Goal: Task Accomplishment & Management: Use online tool/utility

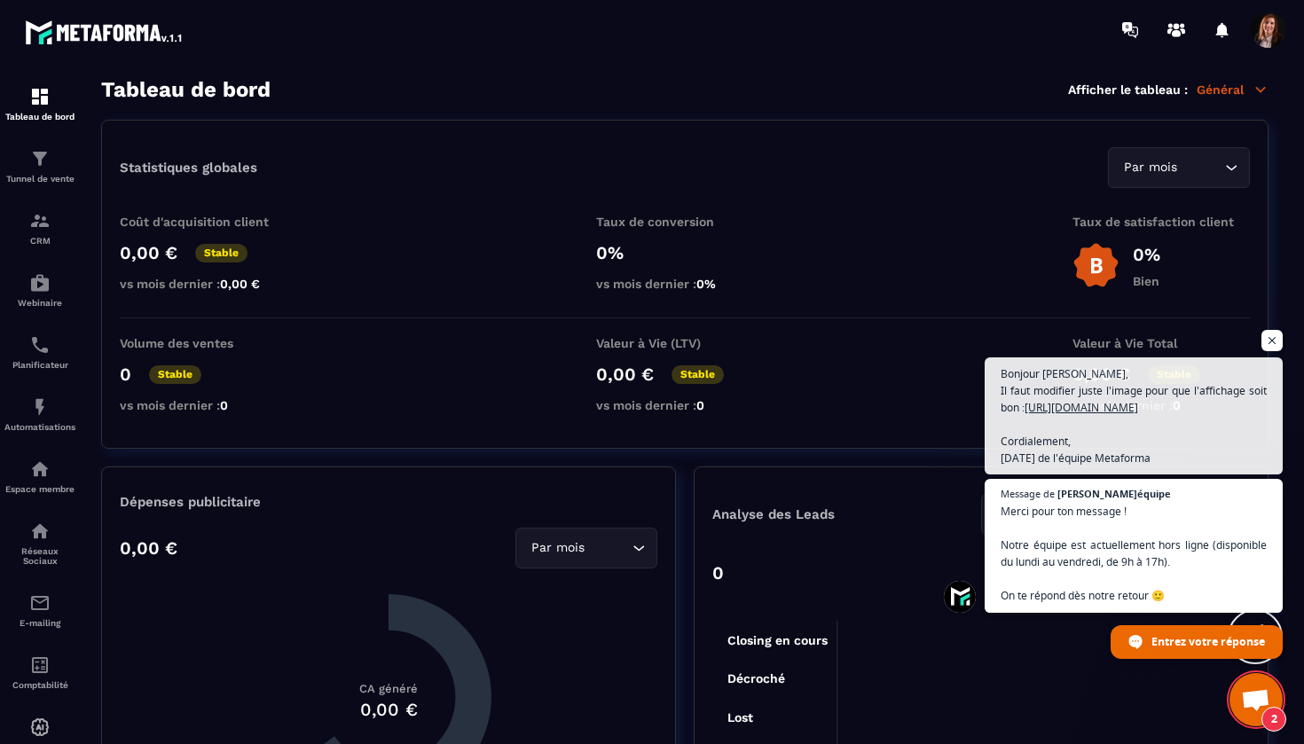
scroll to position [4914, 0]
click at [38, 229] on img at bounding box center [39, 220] width 21 height 21
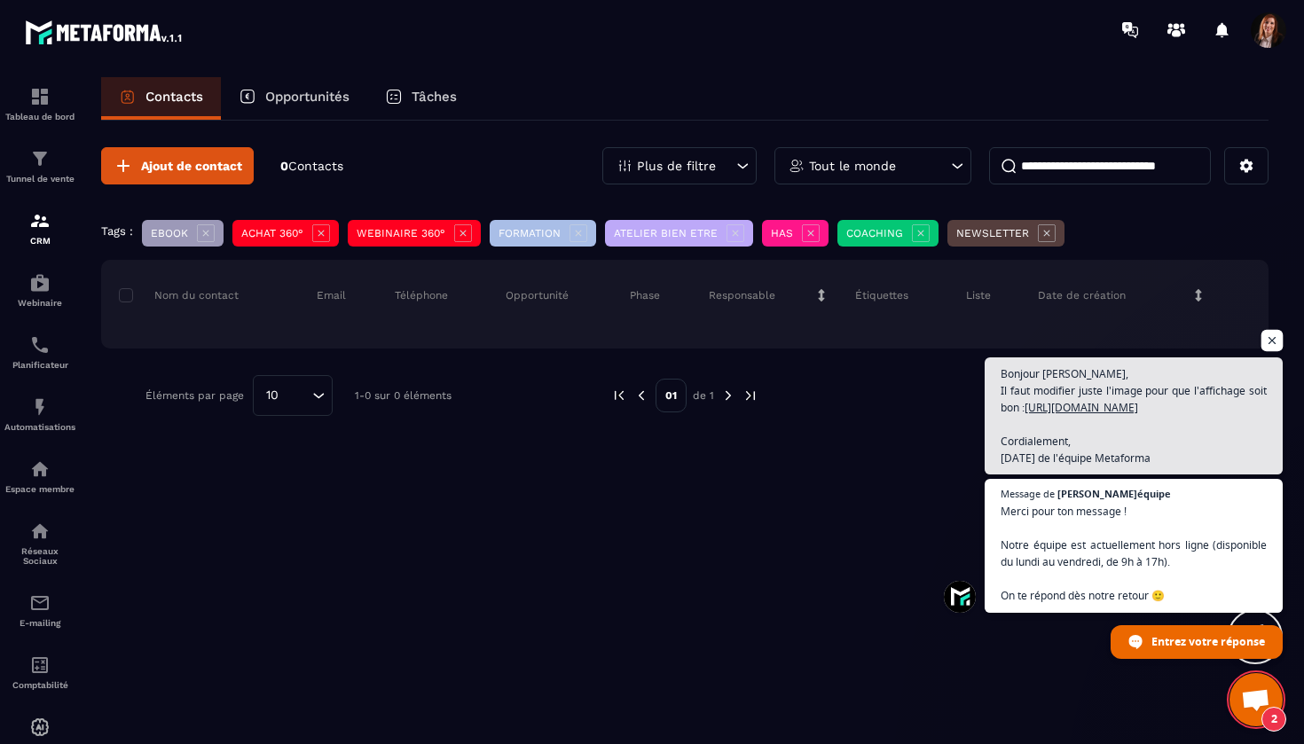
click at [1276, 330] on span "Ouvrir le chat" at bounding box center [1273, 341] width 22 height 22
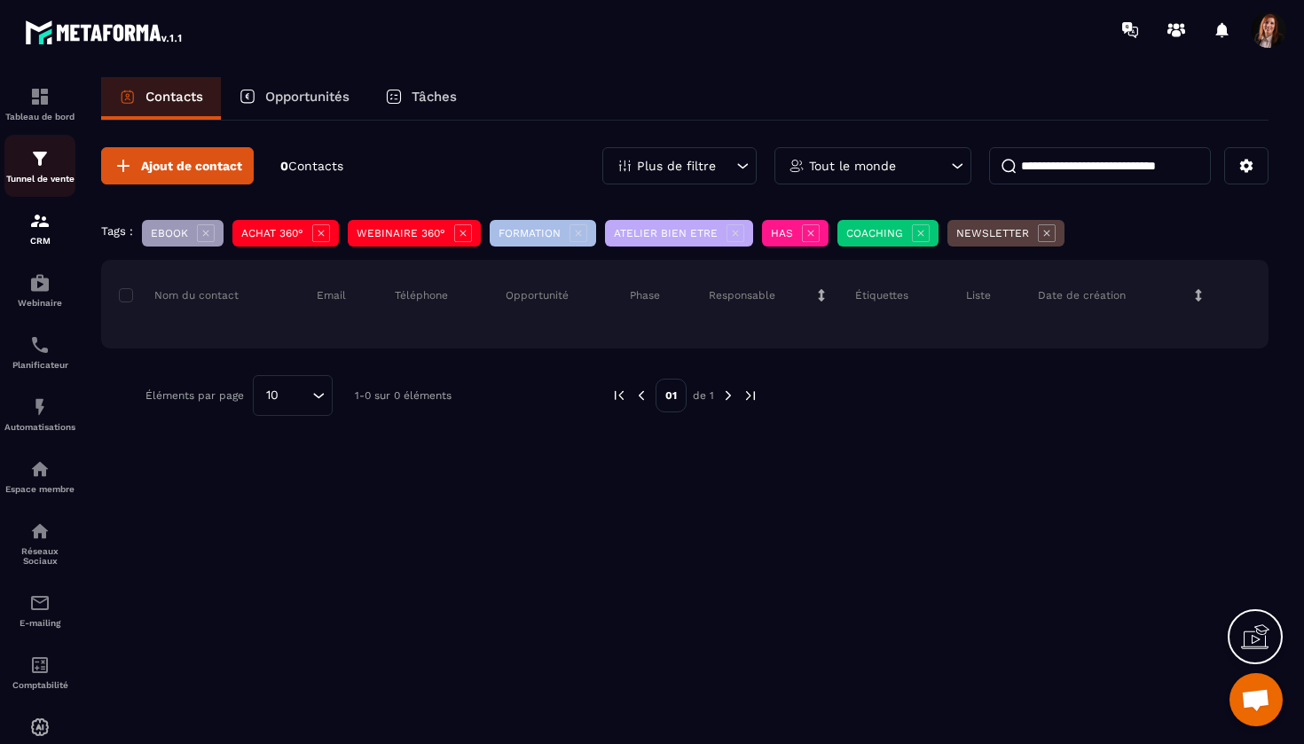
click at [43, 151] on img at bounding box center [39, 158] width 21 height 21
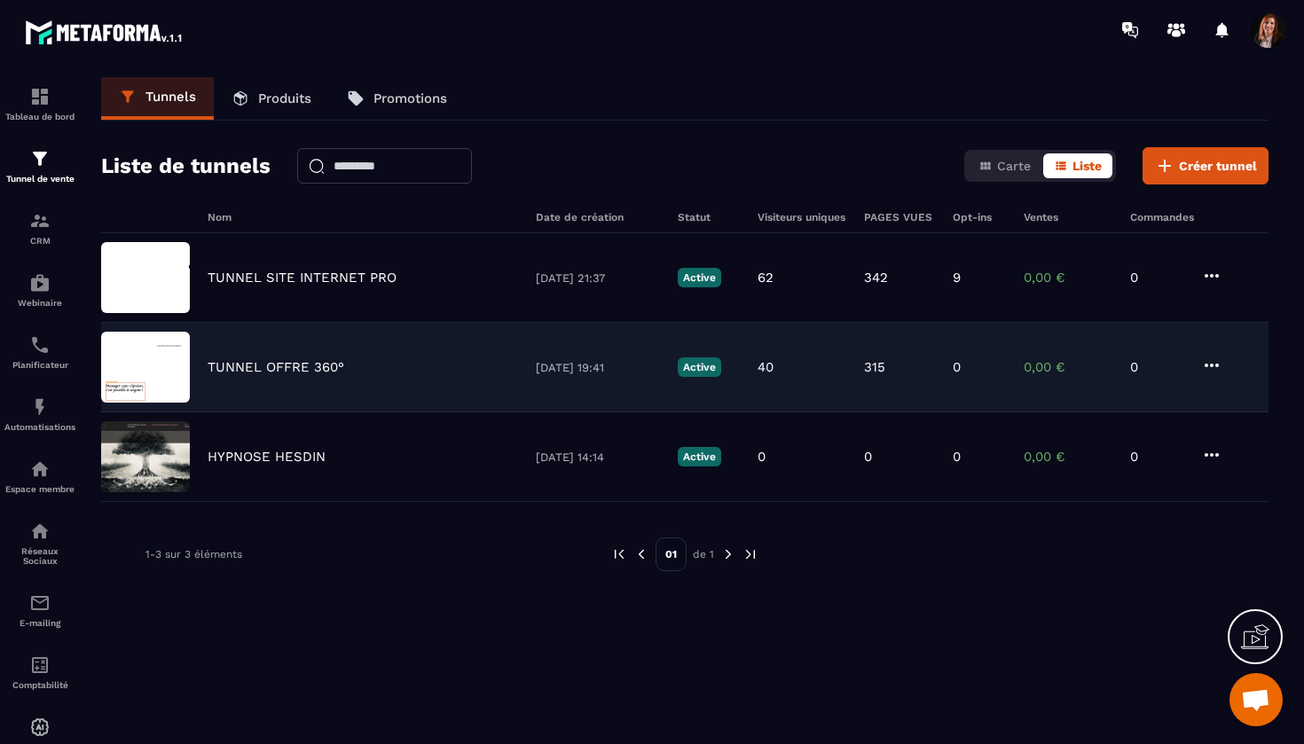
click at [300, 366] on p "TUNNEL OFFRE 360°" at bounding box center [276, 367] width 137 height 16
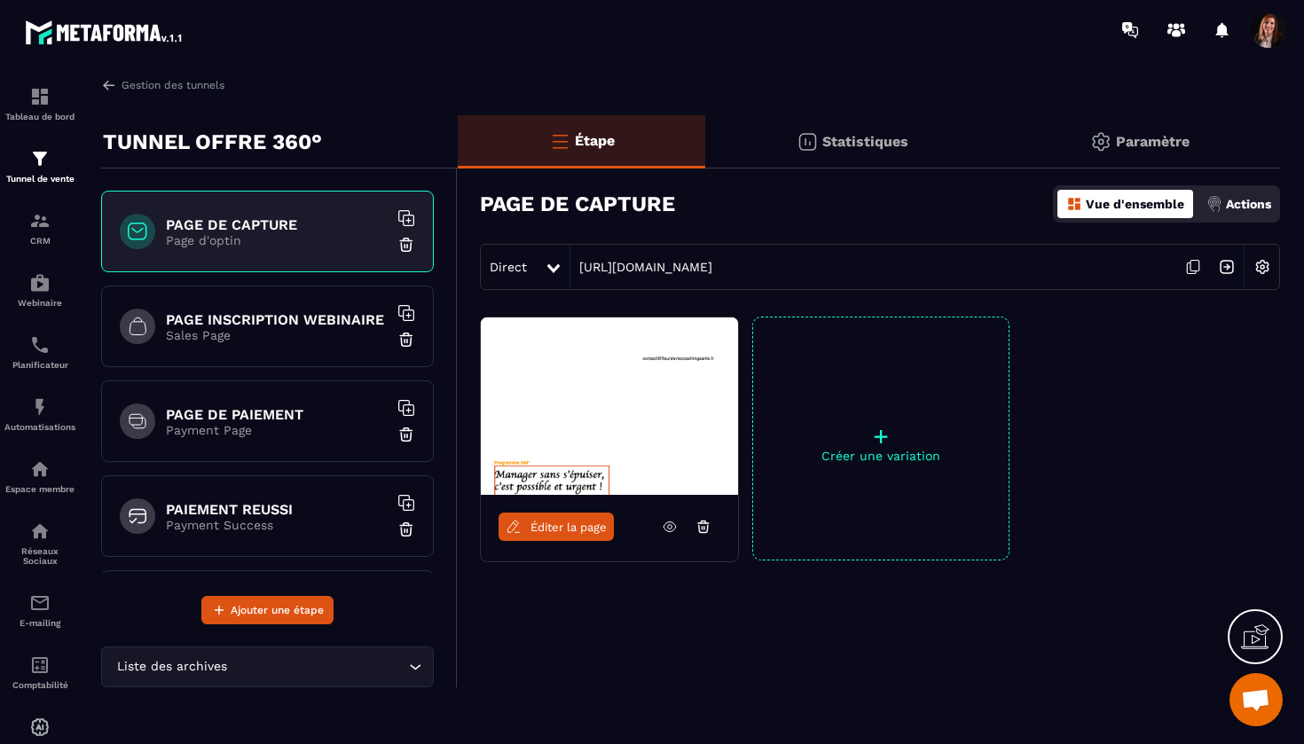
click at [552, 526] on span "Éditer la page" at bounding box center [569, 527] width 76 height 13
